Goal: Use online tool/utility: Utilize a website feature to perform a specific function

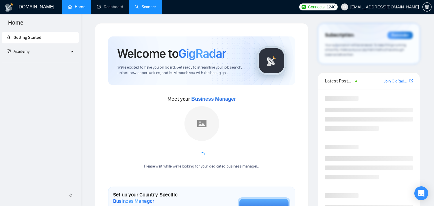
click at [143, 8] on link "Scanner" at bounding box center [145, 6] width 21 height 5
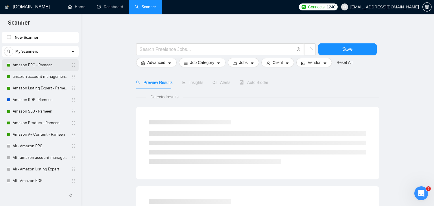
click at [31, 64] on link "Amazon PPC - Rameen" at bounding box center [40, 65] width 55 height 12
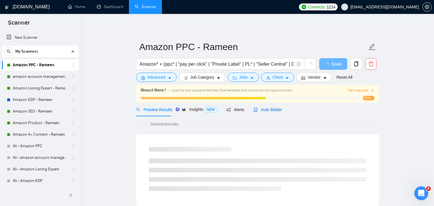
click at [268, 108] on span "Auto Bidder" at bounding box center [268, 109] width 29 height 5
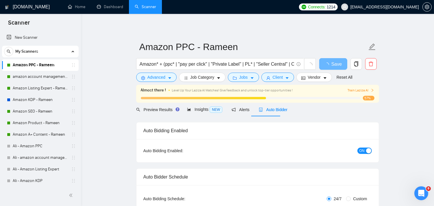
checkbox input "true"
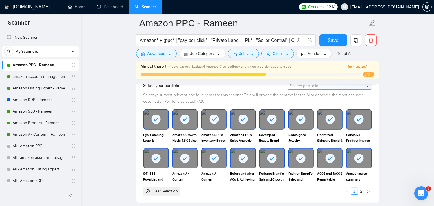
scroll to position [514, 0]
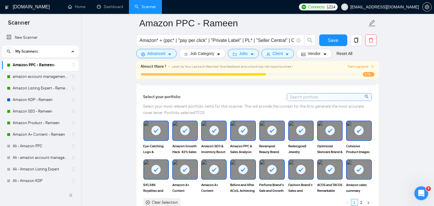
click at [331, 99] on input at bounding box center [329, 96] width 84 height 7
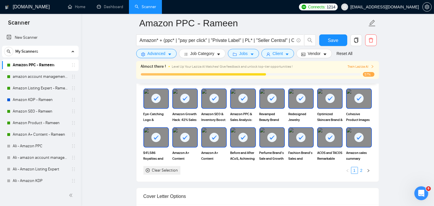
click at [360, 172] on link "2" at bounding box center [361, 170] width 6 height 6
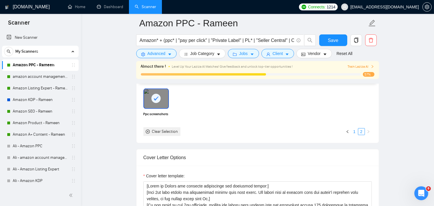
click at [354, 134] on link "1" at bounding box center [354, 131] width 6 height 6
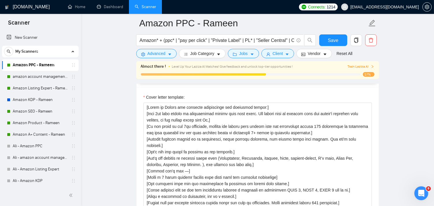
scroll to position [675, 0]
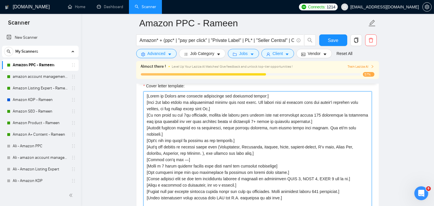
click at [295, 131] on textarea "Cover letter template:" at bounding box center [257, 156] width 228 height 130
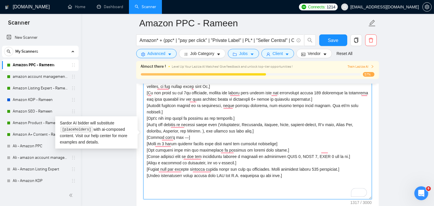
scroll to position [707, 0]
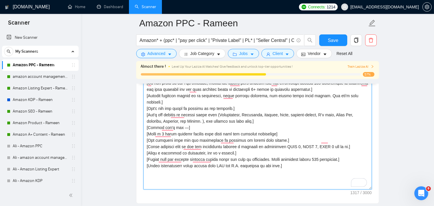
click at [339, 99] on textarea "Cover letter template:" at bounding box center [257, 124] width 228 height 130
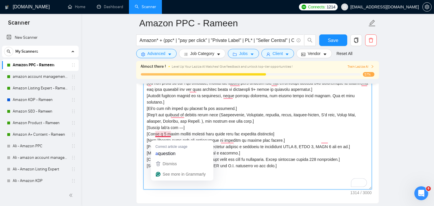
click at [160, 133] on textarea "Cover letter template:" at bounding box center [257, 124] width 228 height 130
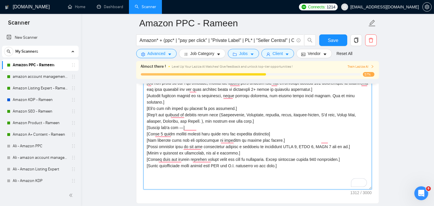
click at [171, 132] on textarea "Cover letter template:" at bounding box center [257, 124] width 228 height 130
click at [274, 138] on textarea "Cover letter template:" at bounding box center [257, 124] width 228 height 130
click at [275, 136] on textarea "Cover letter template:" at bounding box center [257, 124] width 228 height 130
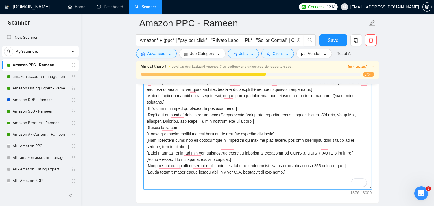
click at [211, 146] on textarea "Cover letter template:" at bounding box center [257, 124] width 228 height 130
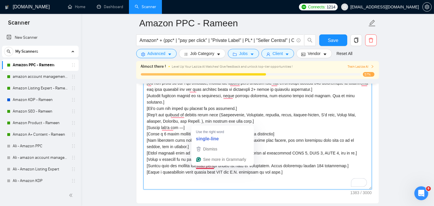
click at [226, 180] on textarea "Cover letter template:" at bounding box center [257, 124] width 228 height 130
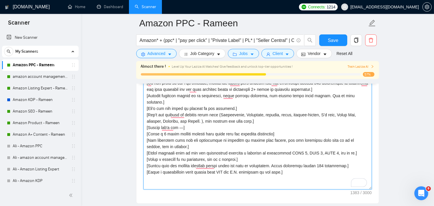
click at [275, 169] on textarea "Cover letter template:" at bounding box center [257, 124] width 228 height 130
click at [283, 168] on textarea "Cover letter template:" at bounding box center [257, 124] width 228 height 130
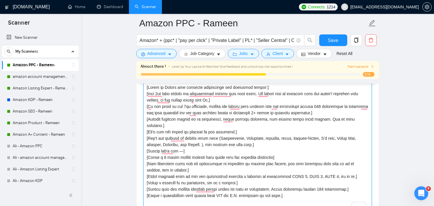
scroll to position [675, 0]
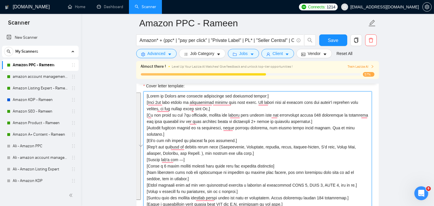
type textarea "[Lorem ip Dolors ame consecte adipiscinge sed doeiusmod tempor:] [Inci 6ut labo…"
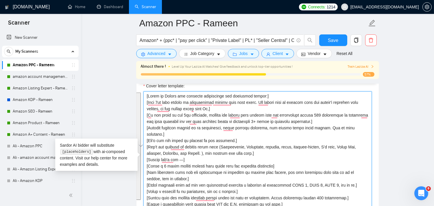
click at [270, 114] on textarea "Cover letter template:" at bounding box center [257, 156] width 228 height 130
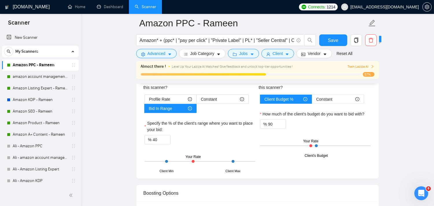
scroll to position [1028, 0]
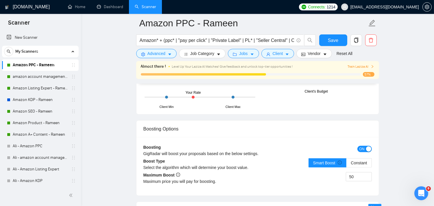
drag, startPoint x: 193, startPoint y: 100, endPoint x: 197, endPoint y: 100, distance: 4.3
click at [197, 100] on div "Client Min Client Max Your Rate" at bounding box center [200, 97] width 111 height 20
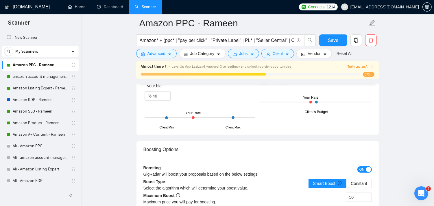
scroll to position [996, 0]
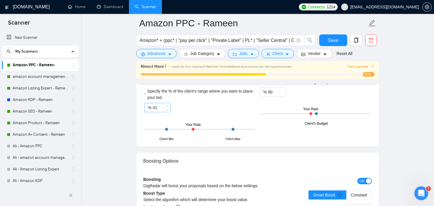
click at [168, 108] on span "up" at bounding box center [167, 105] width 3 height 3
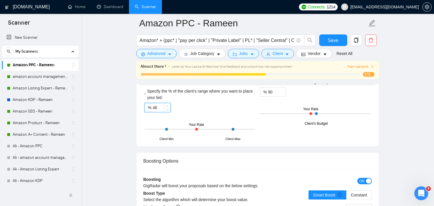
click at [168, 108] on span "up" at bounding box center [167, 105] width 3 height 3
type input "50"
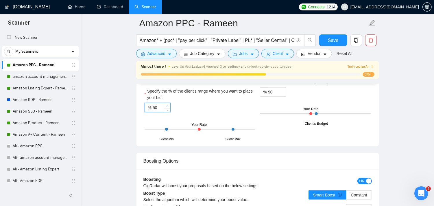
click at [168, 108] on span "up" at bounding box center [167, 105] width 3 height 3
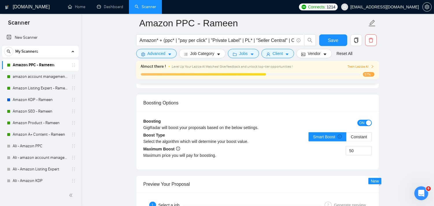
scroll to position [1060, 0]
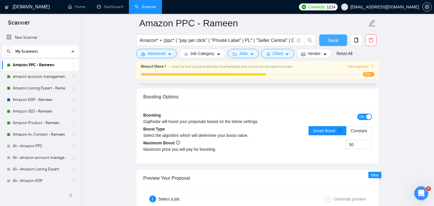
click at [340, 39] on button "Save" at bounding box center [333, 40] width 28 height 12
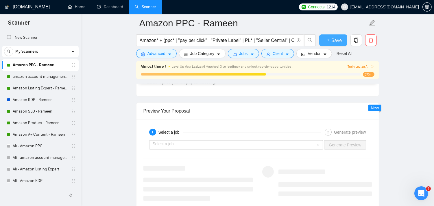
checkbox input "true"
